Goal: Transaction & Acquisition: Purchase product/service

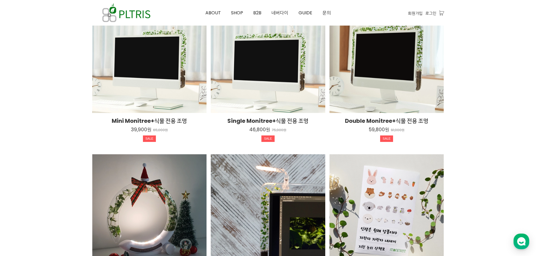
scroll to position [985, 0]
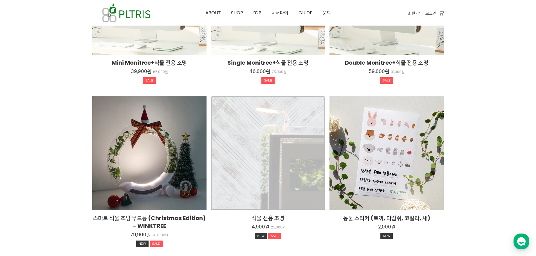
click at [256, 152] on div "식물 전용 조명 14,900원 25,000원 NEW SALE TIME SALE" at bounding box center [268, 153] width 115 height 115
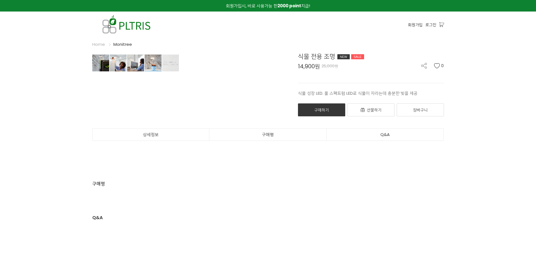
click at [148, 130] on link "상세정보" at bounding box center [151, 135] width 117 height 12
